Goal: Information Seeking & Learning: Learn about a topic

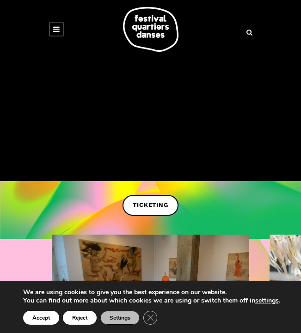
click at [59, 28] on icon at bounding box center [56, 28] width 6 height 7
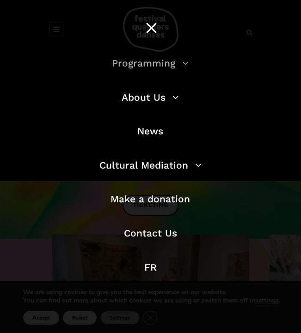
click at [134, 67] on link "Programming" at bounding box center [150, 63] width 77 height 12
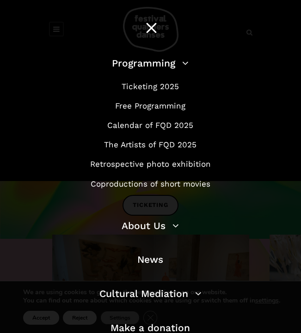
click at [138, 112] on li "Free Programming" at bounding box center [150, 106] width 241 height 12
click at [137, 108] on link "Free Programming" at bounding box center [150, 105] width 70 height 9
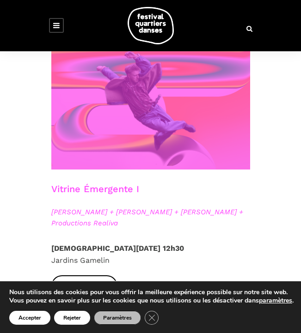
scroll to position [545, 0]
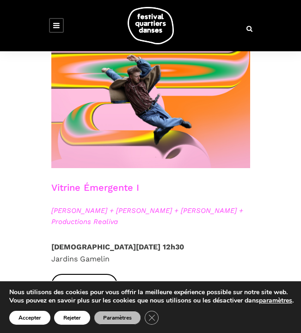
click at [97, 213] on span "[PERSON_NAME] + [PERSON_NAME] + [PERSON_NAME] + Productions Realiva" at bounding box center [150, 216] width 199 height 22
click at [87, 193] on h3 "Vitrine Émergente I" at bounding box center [95, 193] width 88 height 23
click at [107, 183] on h3 "Vitrine Émergente I" at bounding box center [95, 193] width 88 height 23
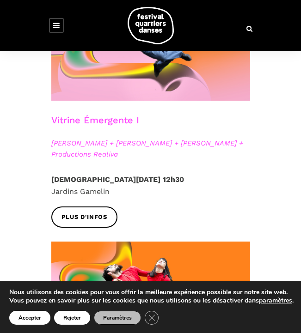
scroll to position [634, 0]
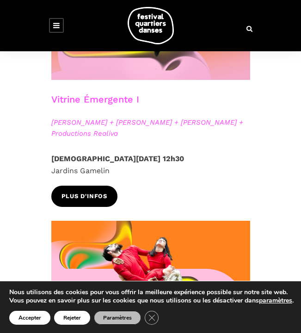
click at [85, 194] on span "Plus d'infos" at bounding box center [84, 197] width 46 height 10
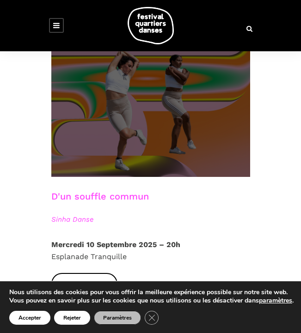
scroll to position [2752, 0]
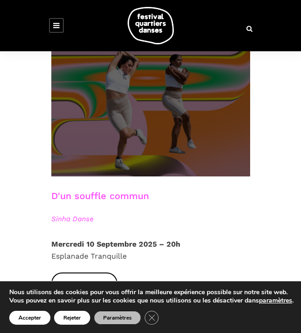
click at [91, 130] on span at bounding box center [150, 109] width 199 height 133
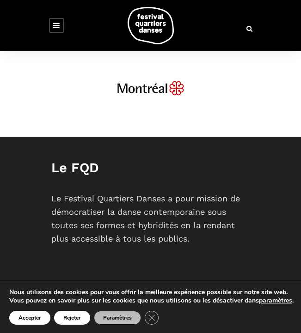
scroll to position [3541, 0]
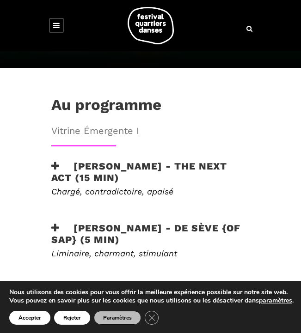
scroll to position [231, 0]
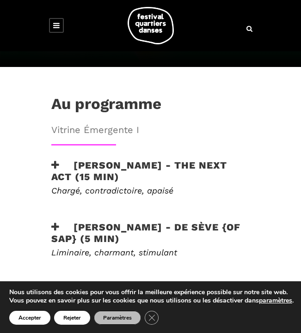
click at [133, 159] on h3 "[PERSON_NAME] - the next act (15 min)" at bounding box center [150, 170] width 199 height 23
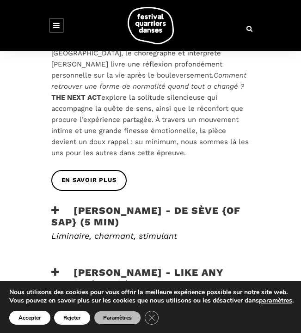
scroll to position [408, 0]
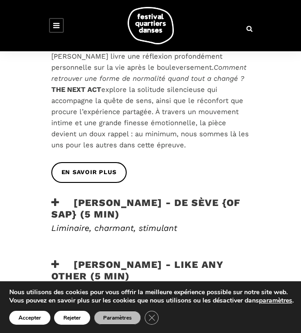
click at [128, 197] on h3 "[PERSON_NAME] - de sève {of sap} (5 min)" at bounding box center [150, 208] width 199 height 23
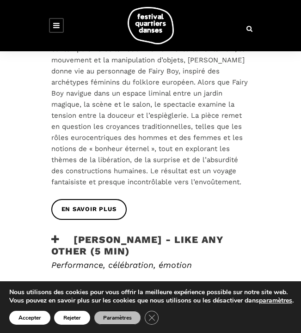
scroll to position [630, 0]
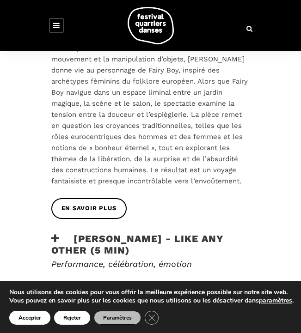
click at [139, 233] on h3 "[PERSON_NAME] - Like any other (5 min)" at bounding box center [150, 244] width 199 height 23
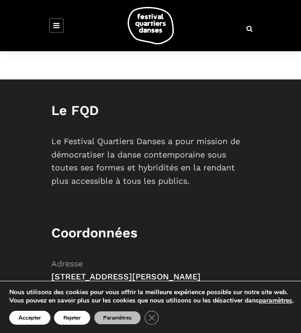
scroll to position [2215, 0]
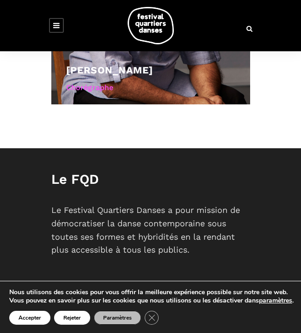
scroll to position [661, 0]
